Goal: Information Seeking & Learning: Find specific page/section

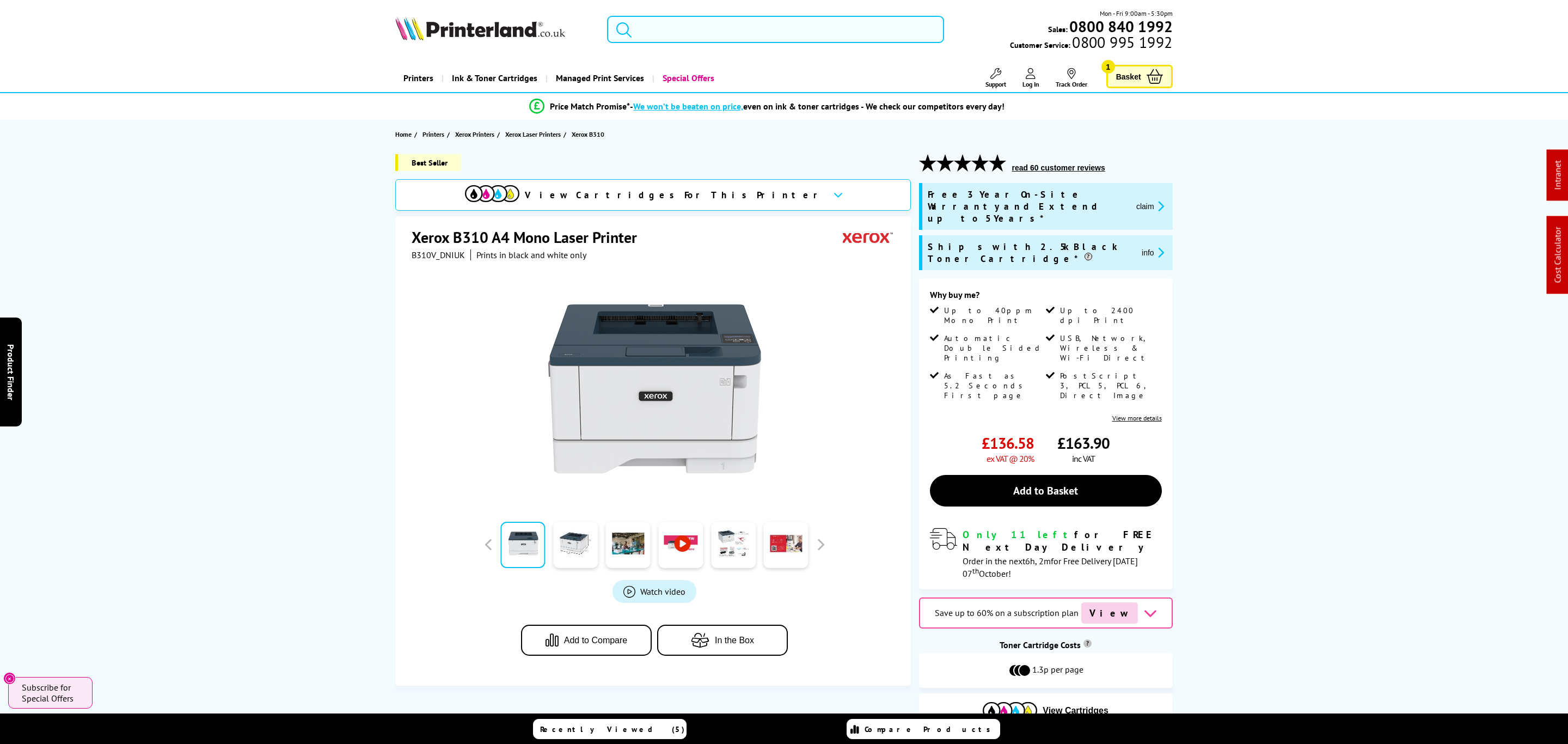
click at [807, 35] on input "search" at bounding box center [775, 29] width 337 height 28
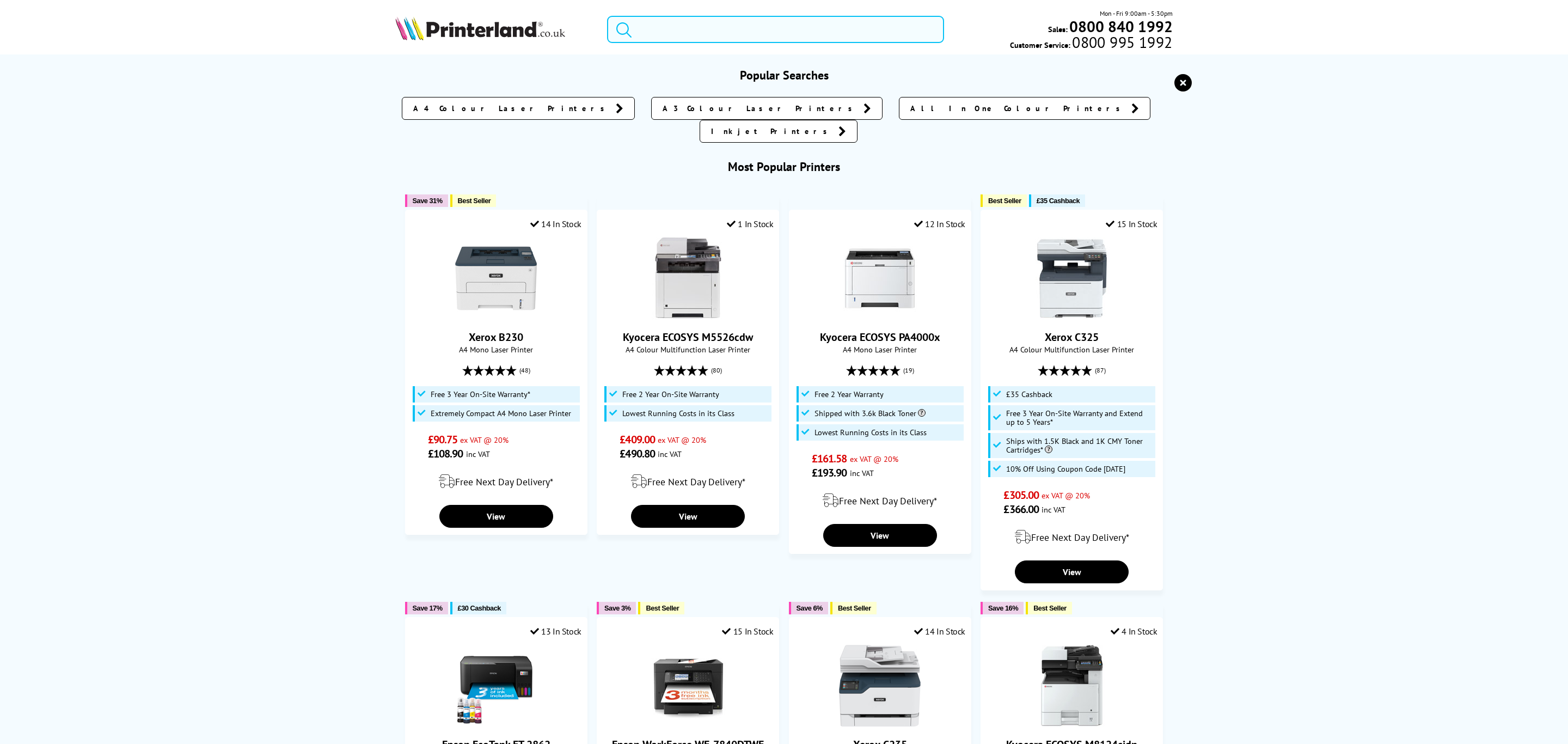
paste input "5952C021"
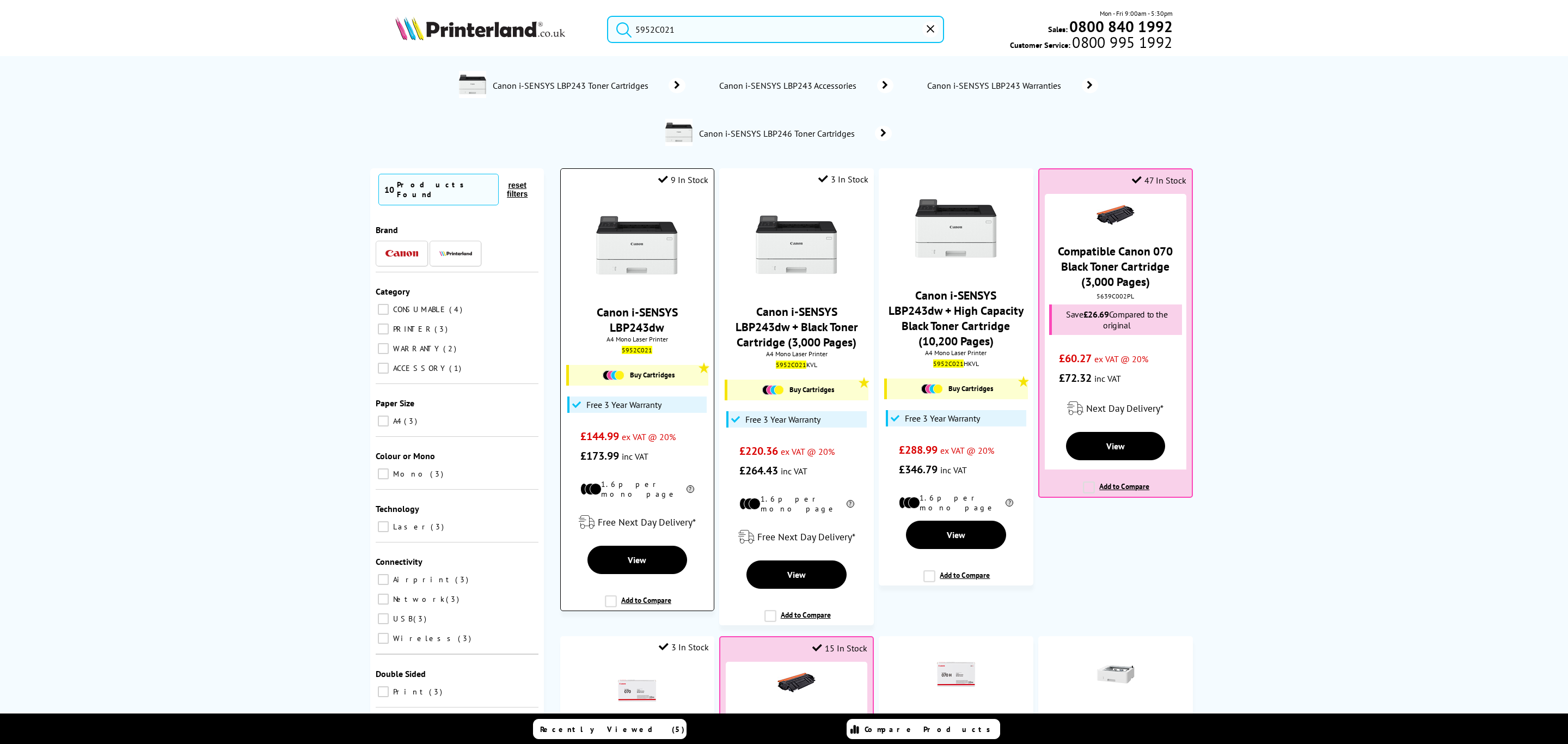
type input "5952C021"
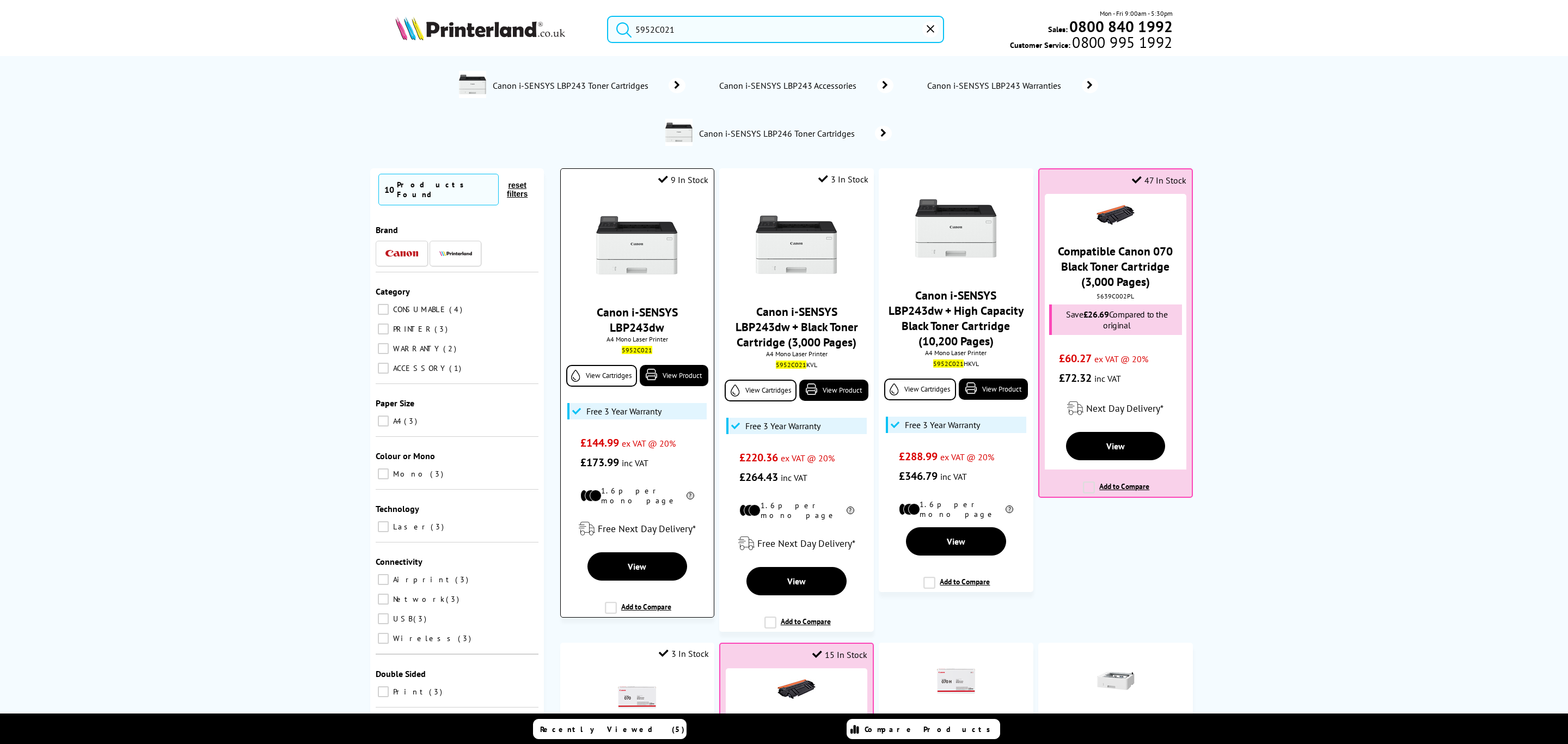
click at [634, 271] on img at bounding box center [637, 245] width 82 height 82
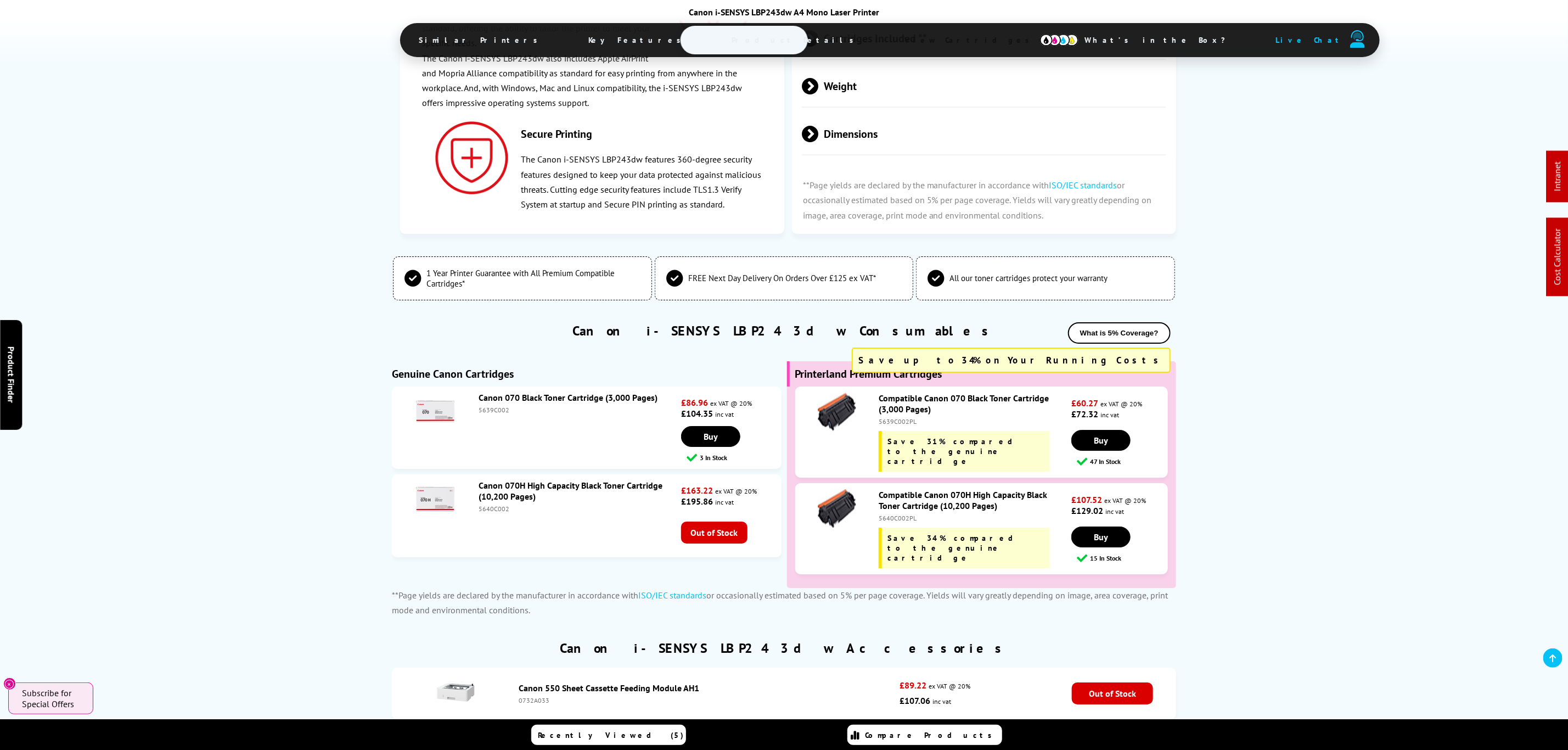
scroll to position [2599, 0]
